Goal: Task Accomplishment & Management: Use online tool/utility

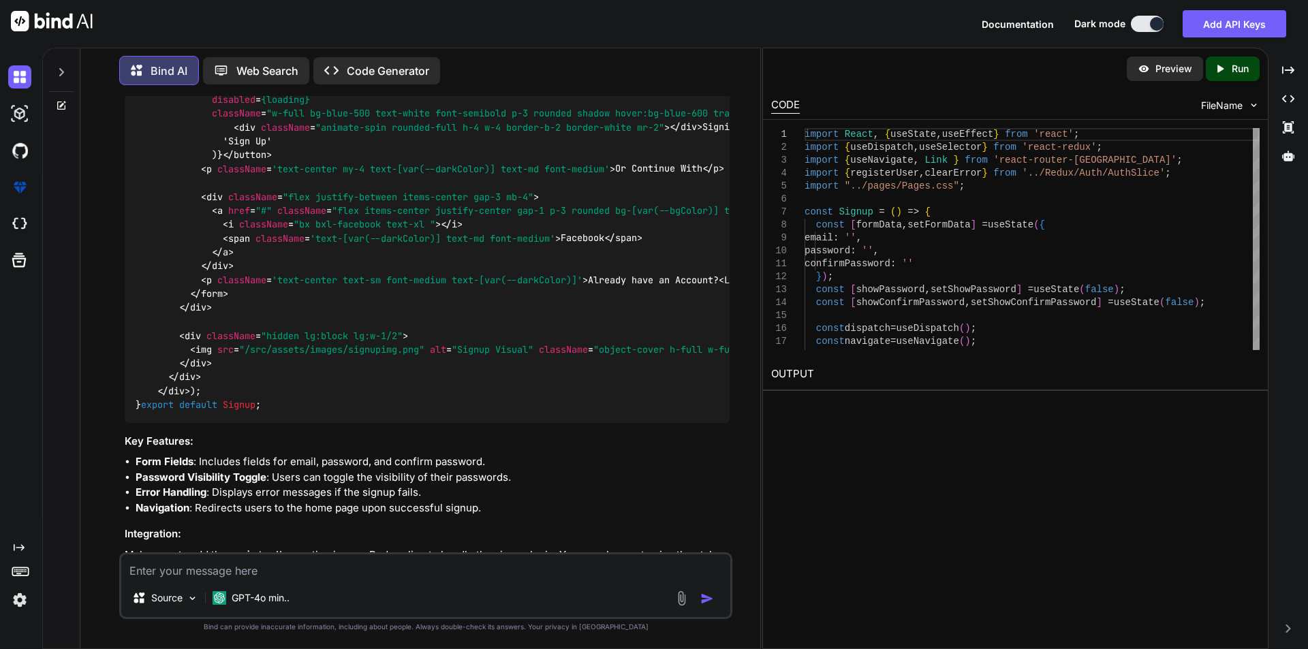
scroll to position [2260, 0]
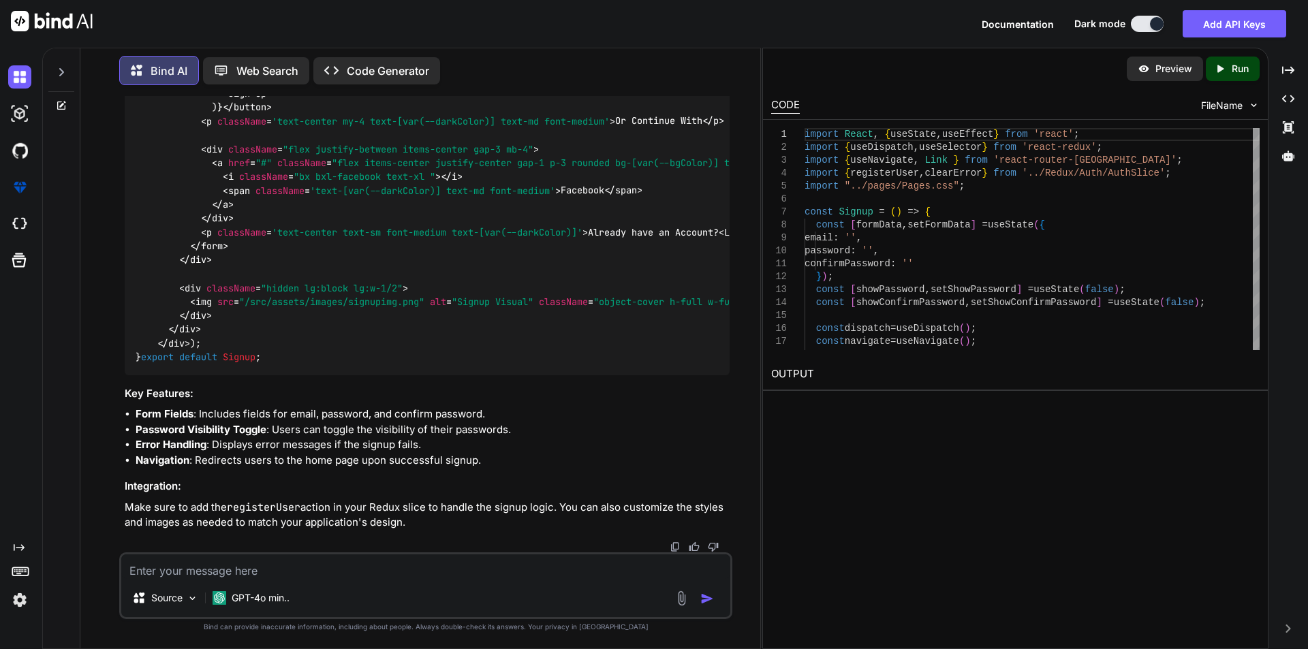
click at [241, 562] on textarea at bounding box center [425, 567] width 609 height 25
type textarea "x"
type textarea "c"
type textarea "x"
type textarea "co"
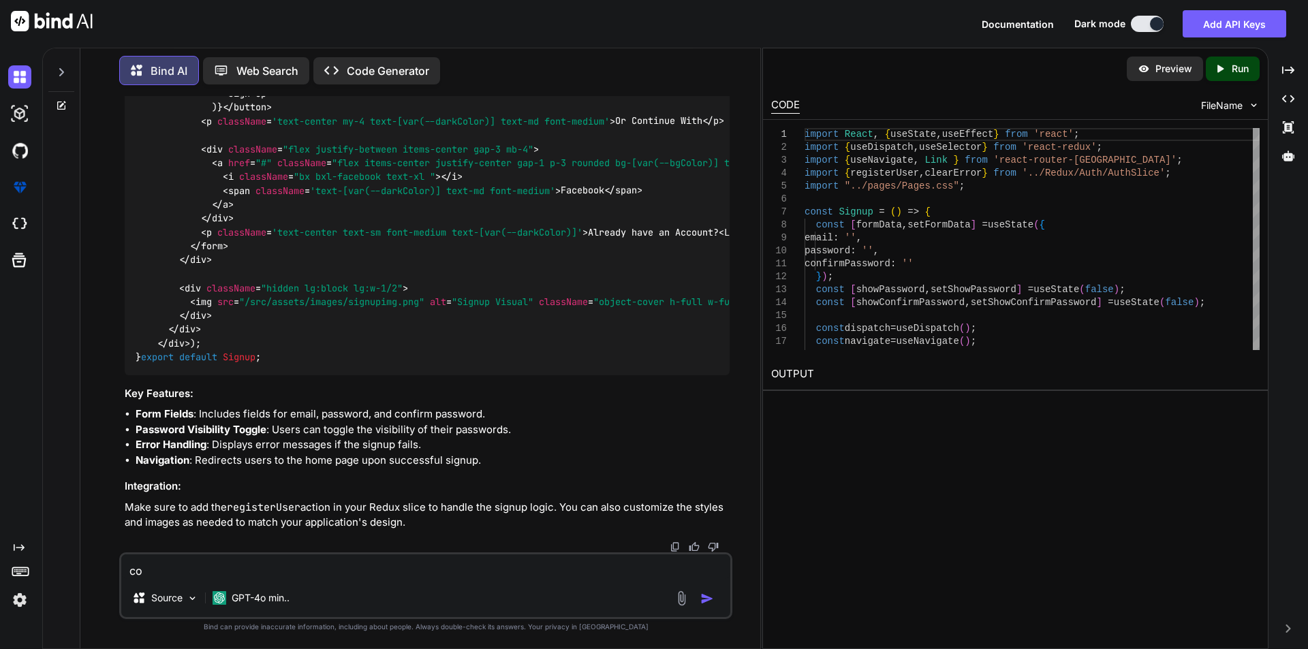
type textarea "x"
type textarea "cor"
type textarea "x"
type textarea "corr"
type textarea "x"
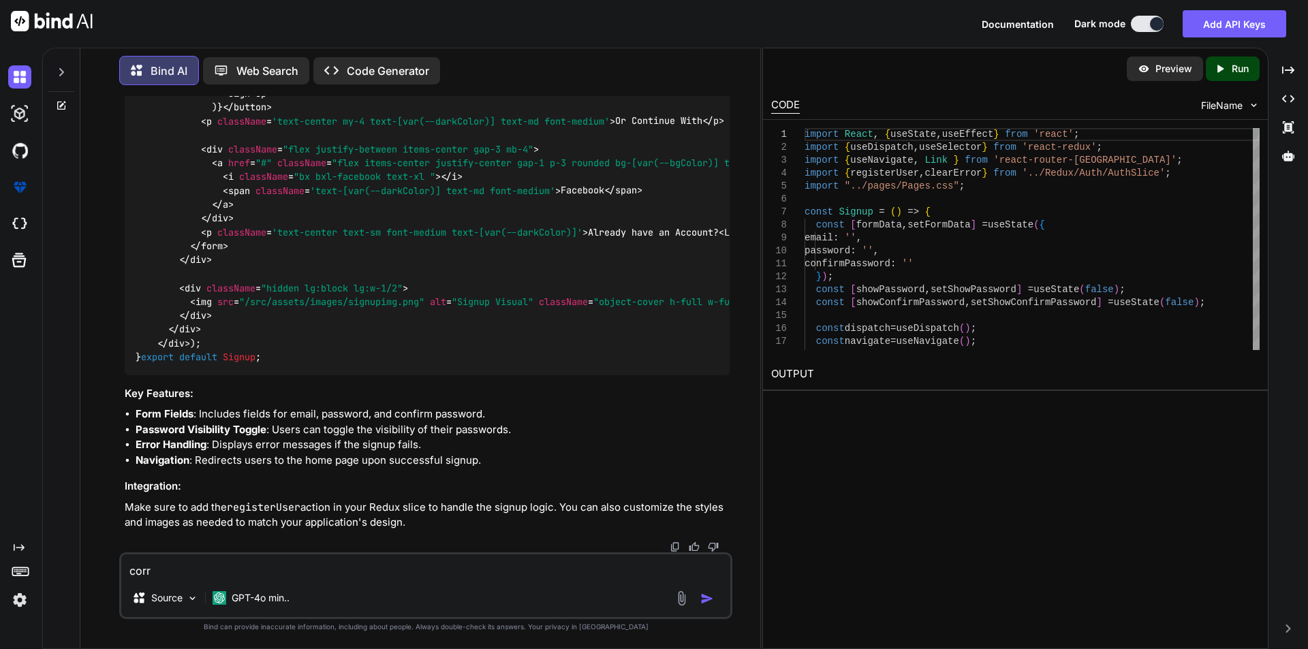
type textarea "corre"
type textarea "x"
type textarea "correc"
type textarea "x"
type textarea "correct"
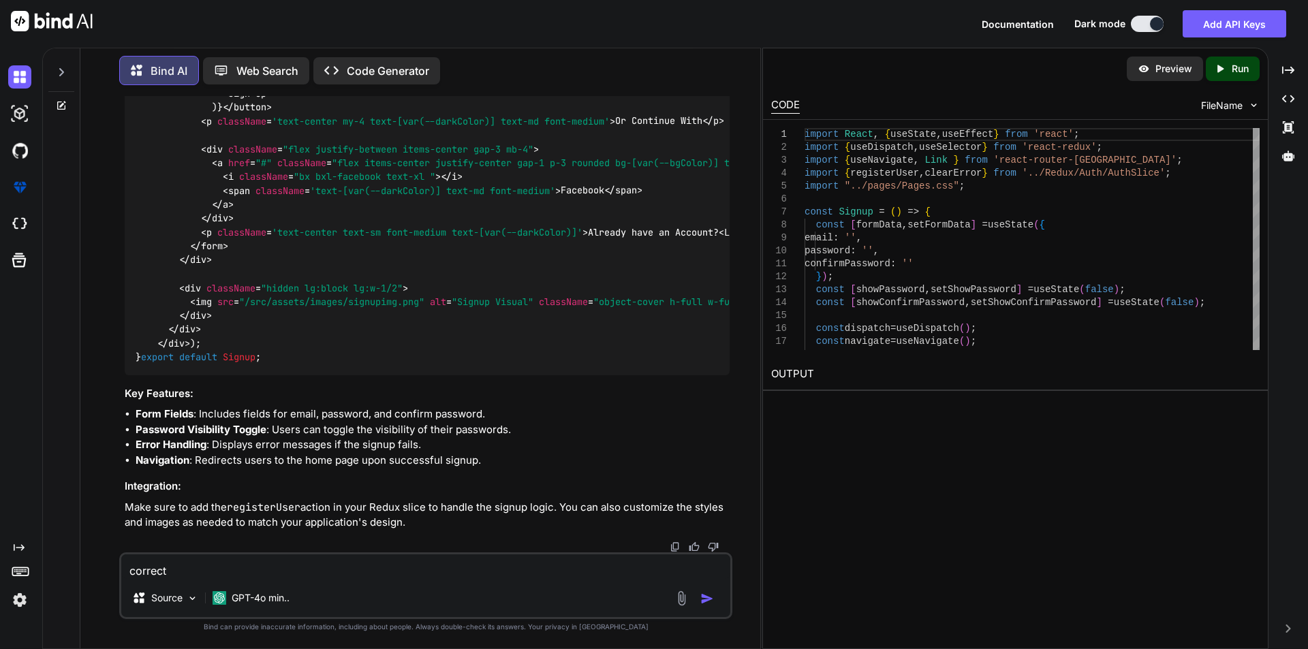
type textarea "x"
type textarea "correct"
type textarea "x"
type textarea "correct e"
type textarea "x"
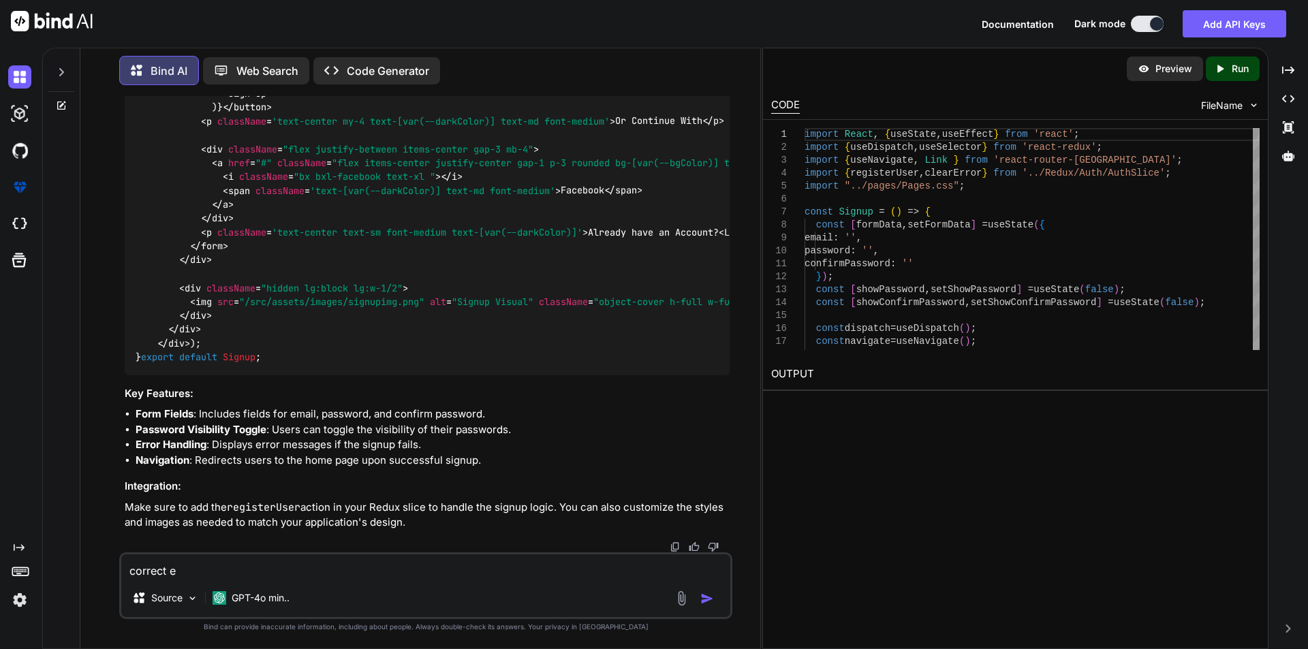
type textarea "correct er"
type textarea "x"
type textarea "correct err"
type textarea "x"
type textarea "correct error"
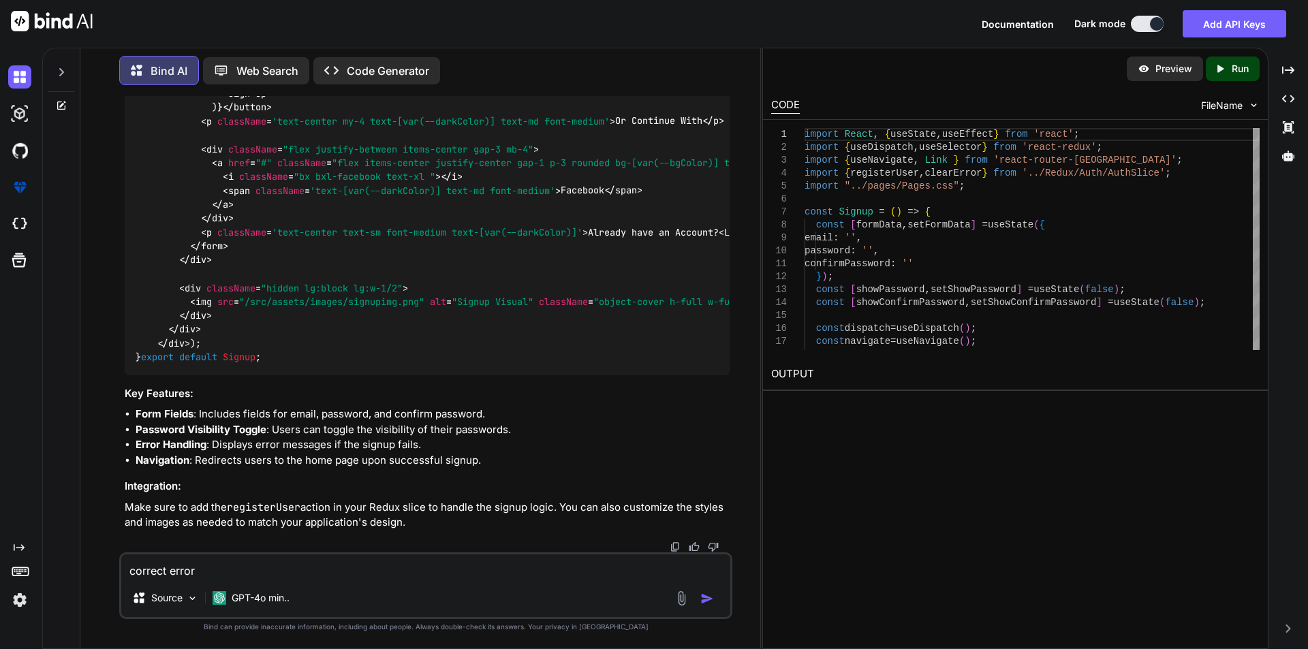
type textarea "x"
type textarea "correct errors"
type textarea "x"
type textarea "correct errors"
type textarea "x"
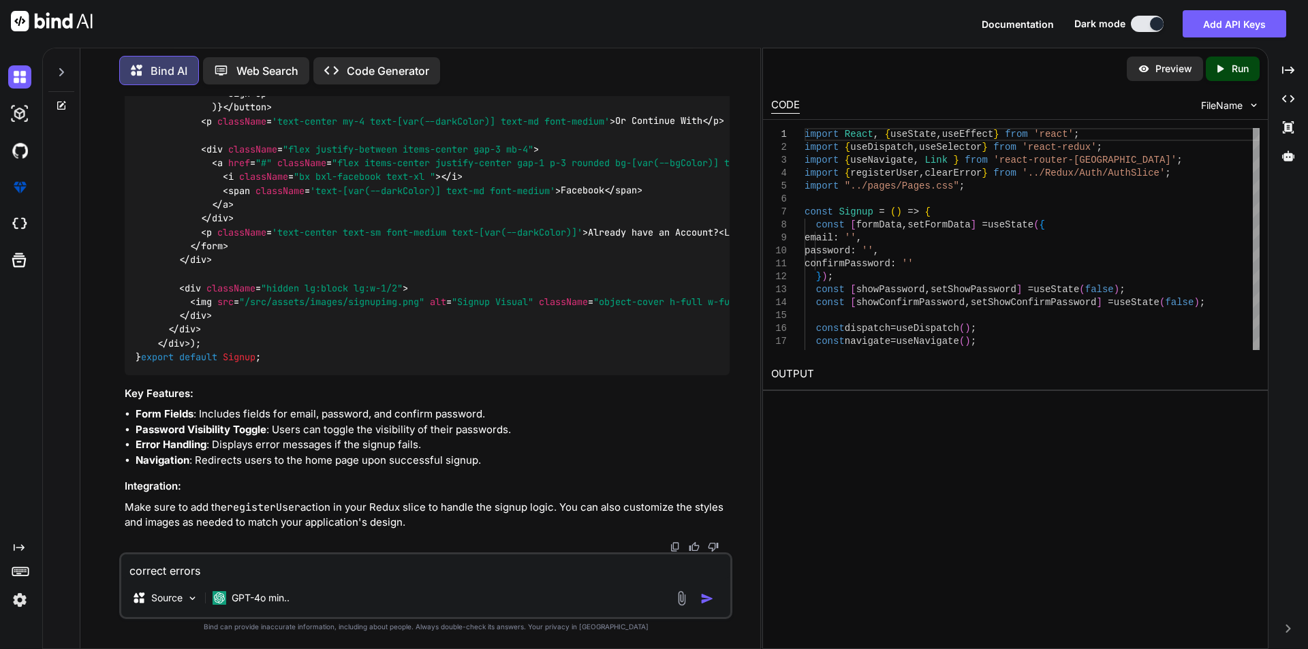
type textarea "correct errors i"
type textarea "x"
type textarea "correct errors in"
type textarea "x"
type textarea "correct errors in"
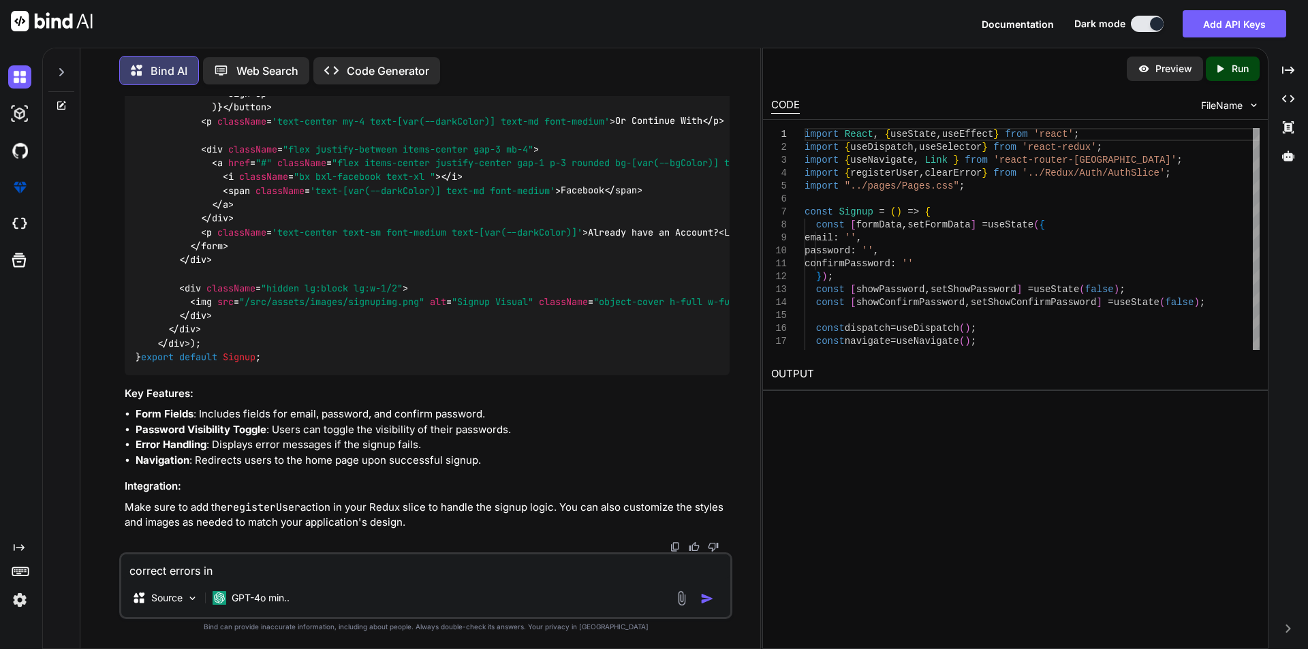
type textarea "x"
type textarea "correct errors in m"
type textarea "x"
type textarea "correct errors in my"
type textarea "x"
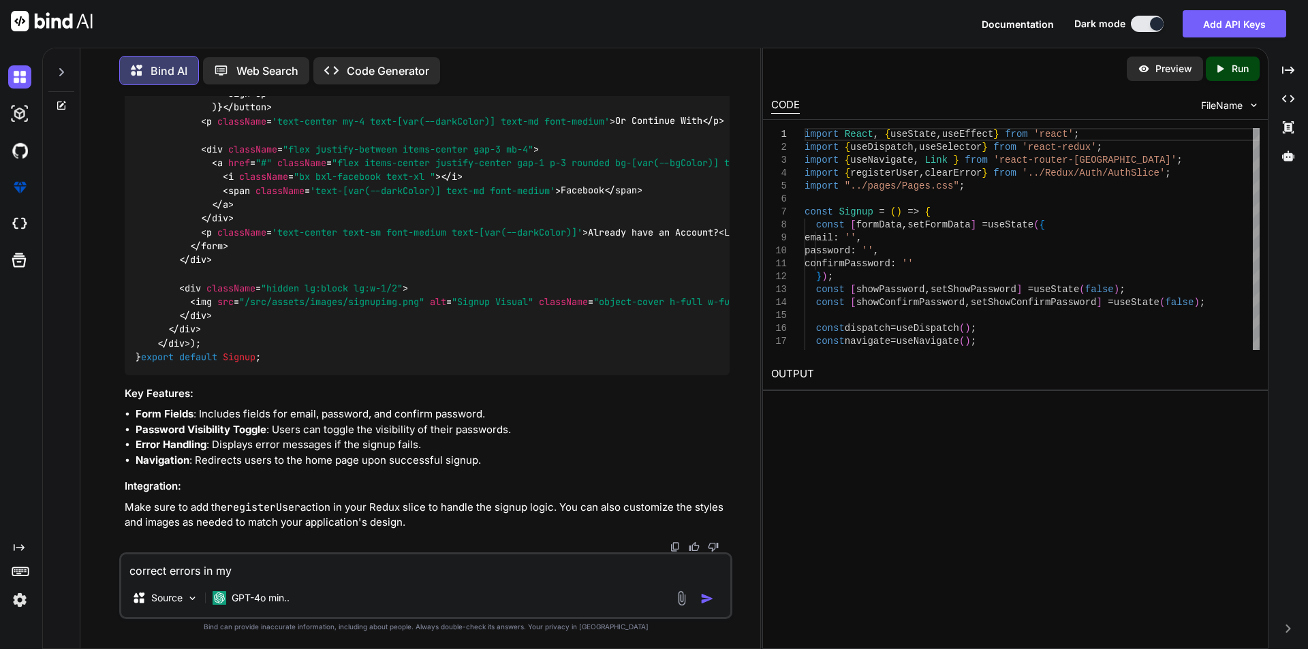
type textarea "correct errors in my"
type textarea "x"
type textarea "correct errors in my c"
type textarea "x"
type textarea "correct errors in my co"
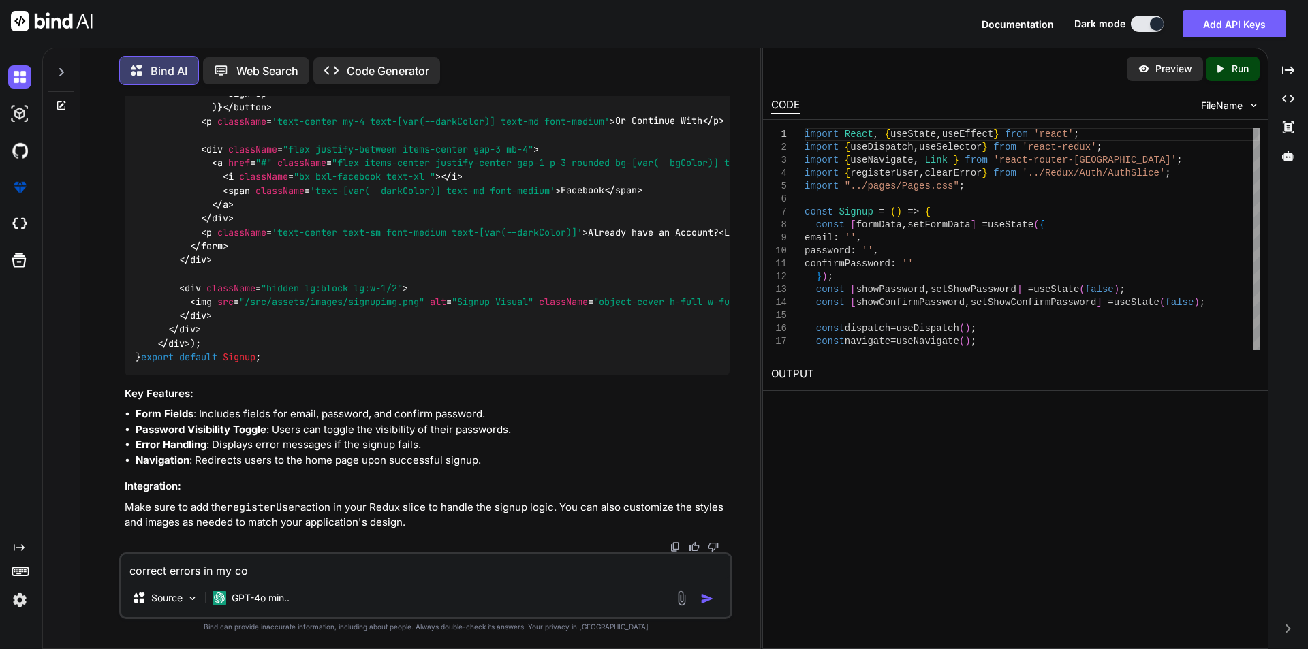
type textarea "x"
type textarea "correct errors in my cod"
type textarea "x"
type textarea "correct errors in my code"
type textarea "x"
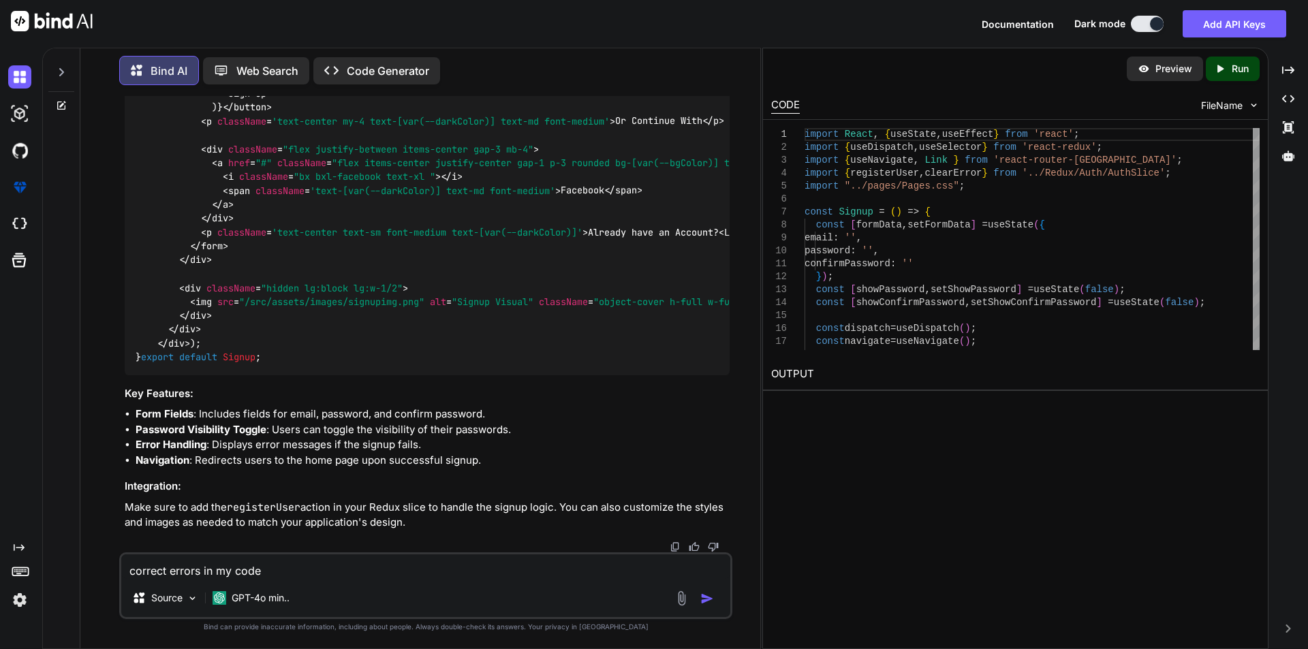
type textarea "correct errors in my code"
type textarea "x"
type textarea "correct errors in my code :"
type textarea "x"
type textarea "correct errors in my code :"
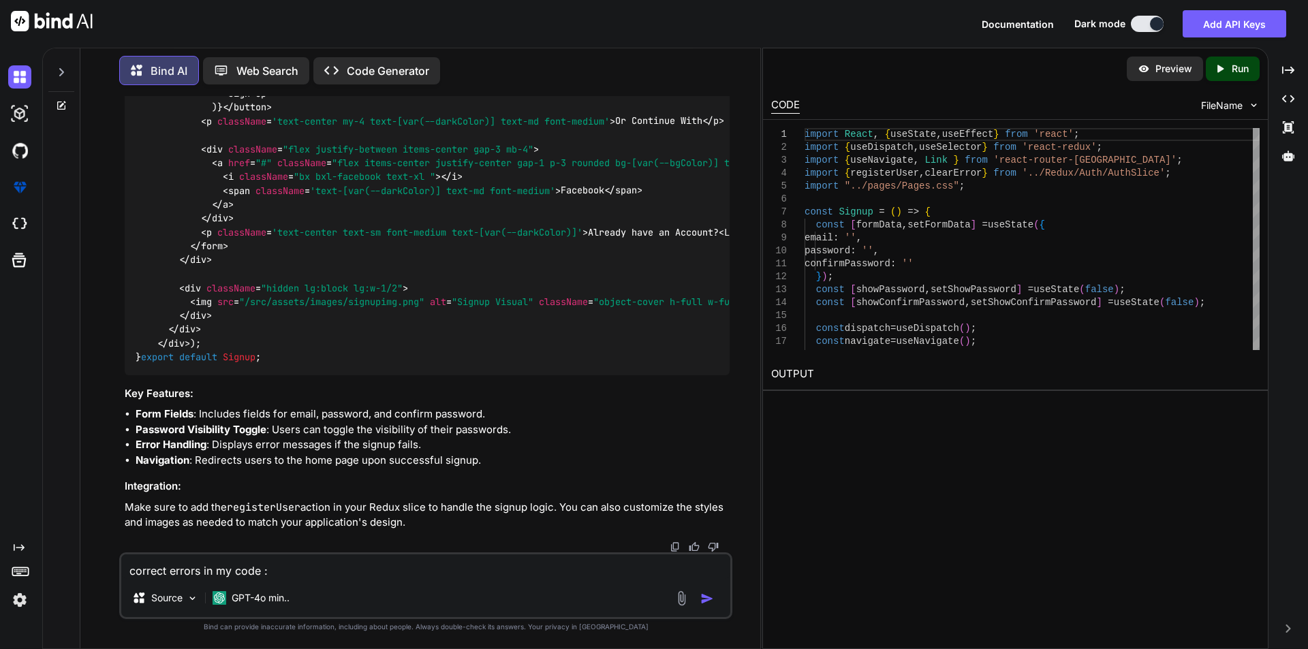
paste textarea "import { createAsyncThunk, createSlice } from "@reduxjs/toolkit"; import axios …"
type textarea "x"
type textarea "correct errors in my code : import { createAsyncThunk, createSlice } from "@red…"
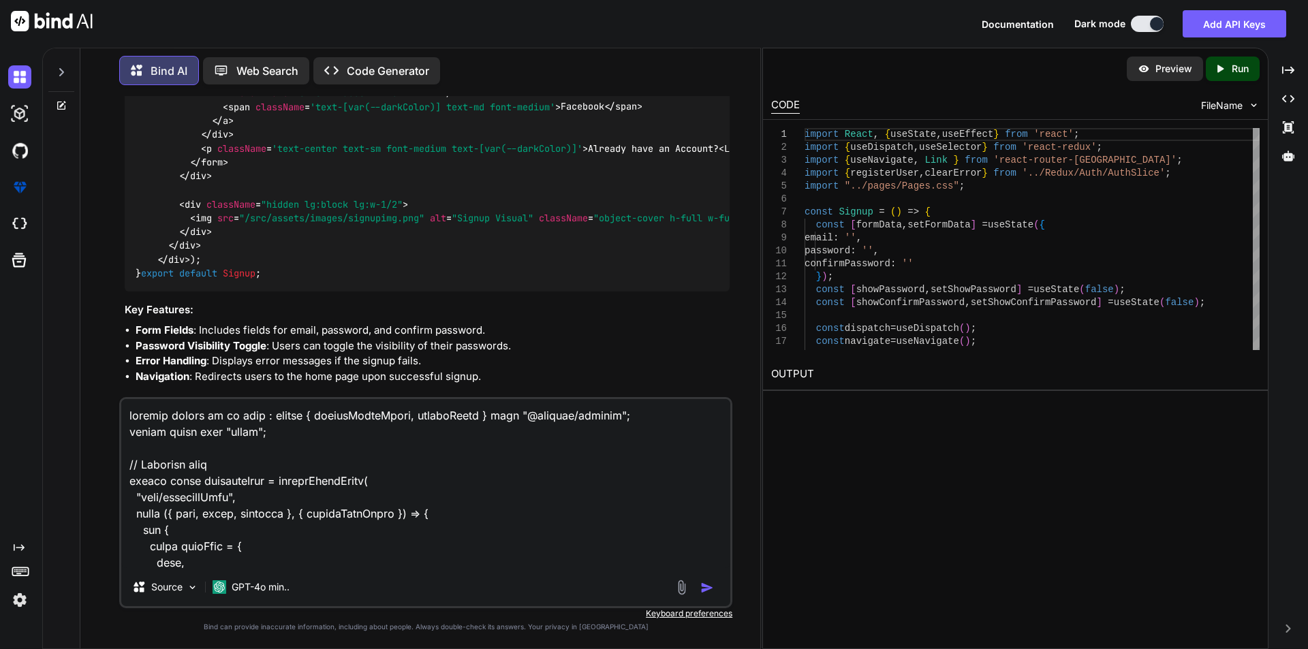
scroll to position [2863, 0]
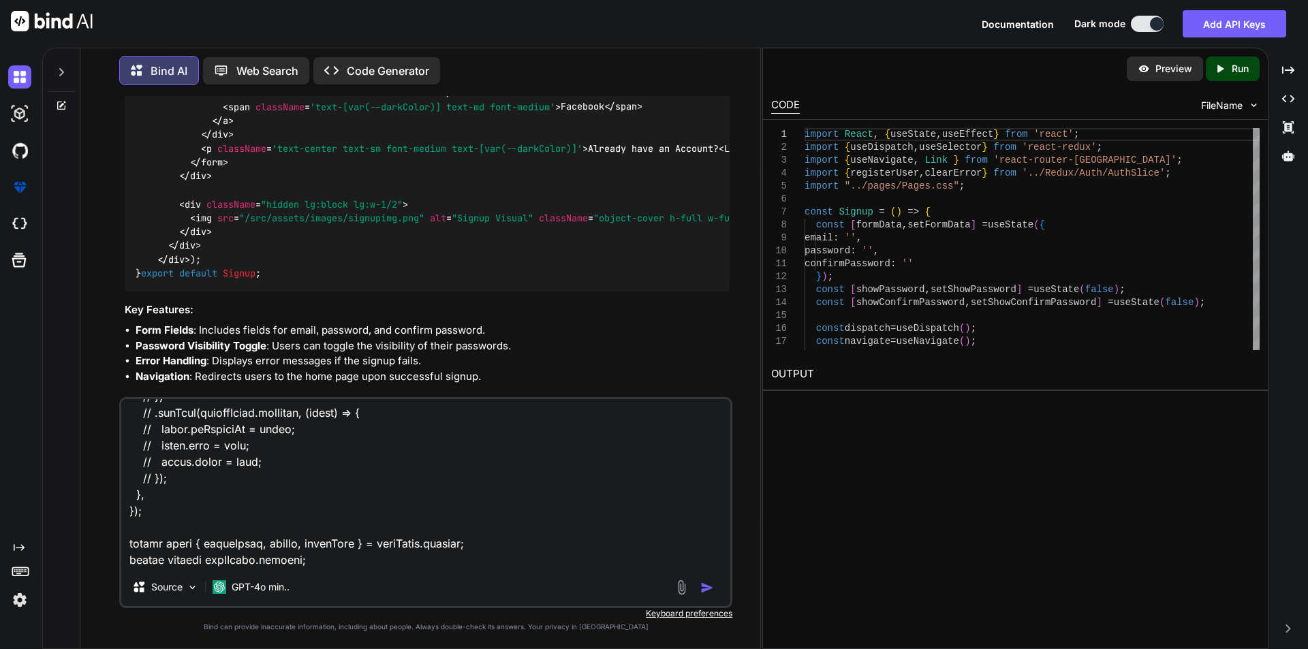
type textarea "x"
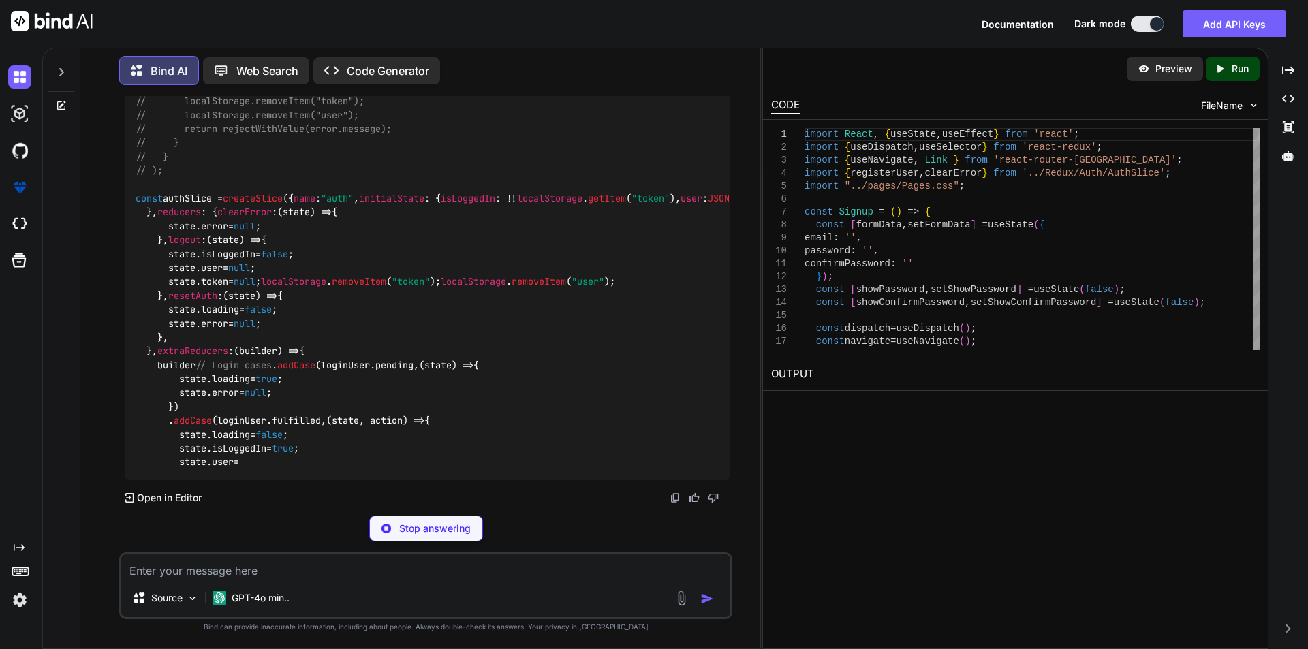
scroll to position [6428, 0]
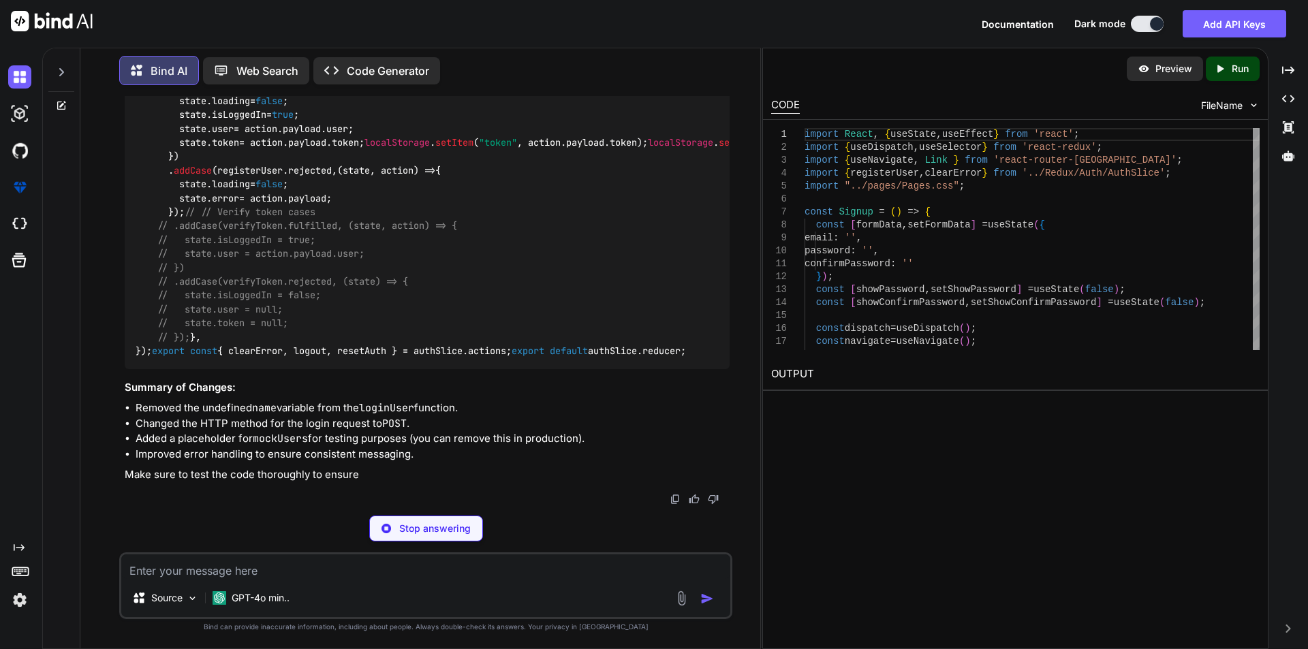
type textarea "x"
type textarea "// state.token = null; // }); }, }); export const { clearError, logout, resetAu…"
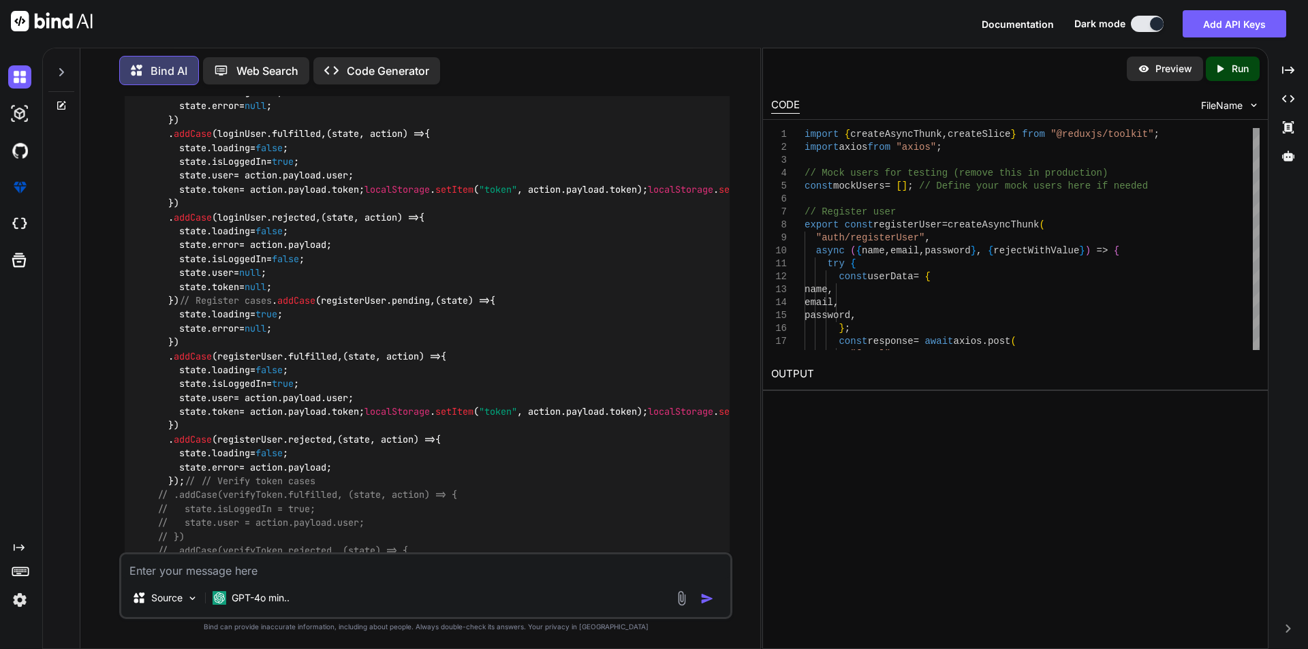
scroll to position [4500, 0]
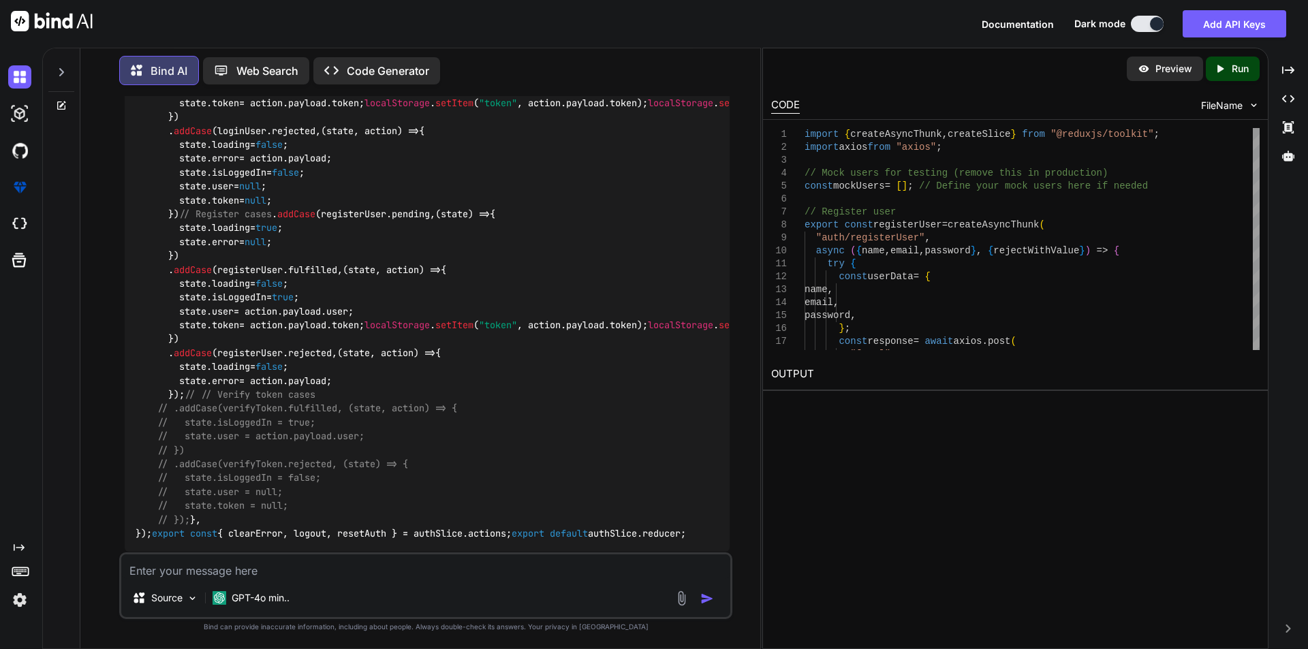
scroll to position [4432, 0]
